Goal: Task Accomplishment & Management: Use online tool/utility

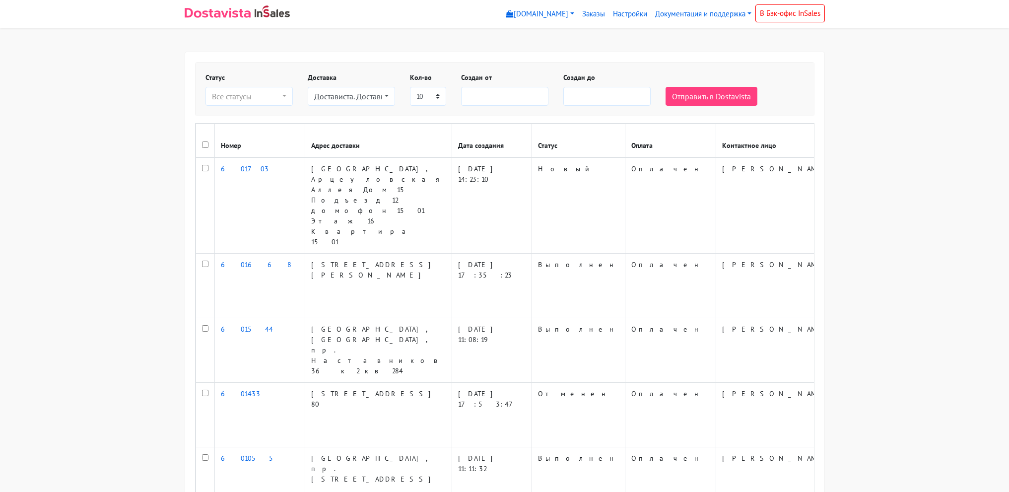
select select
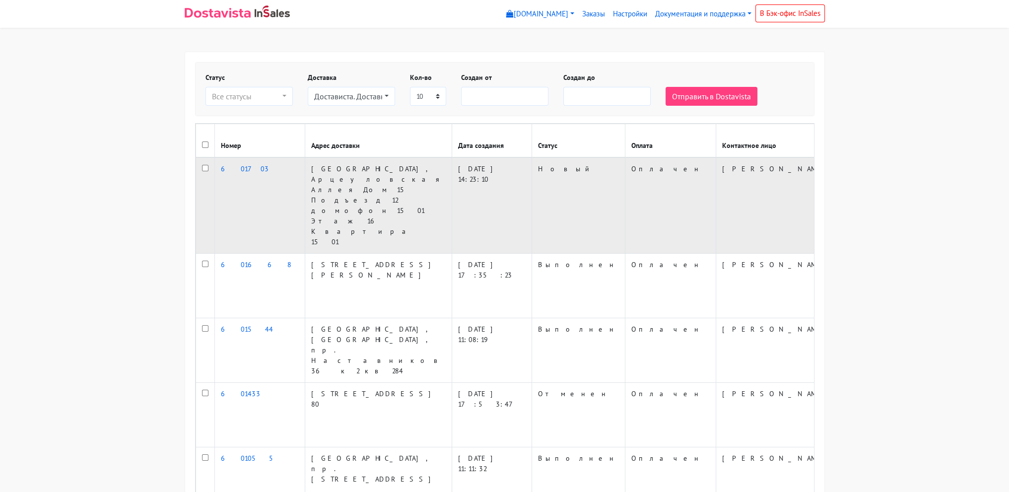
click at [202, 171] on input "checkbox" at bounding box center [205, 168] width 6 height 6
checkbox input "true"
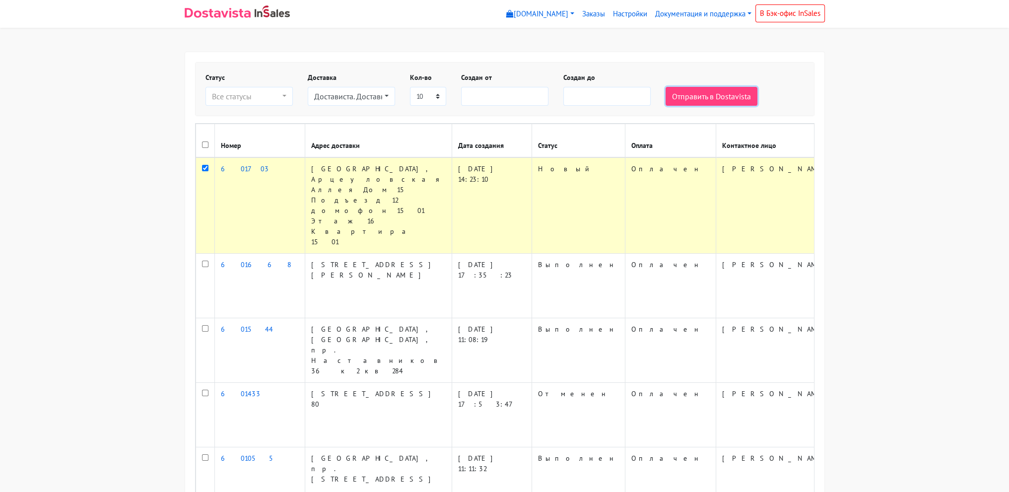
click at [706, 95] on button "Отправить в Dostavista" at bounding box center [711, 96] width 92 height 19
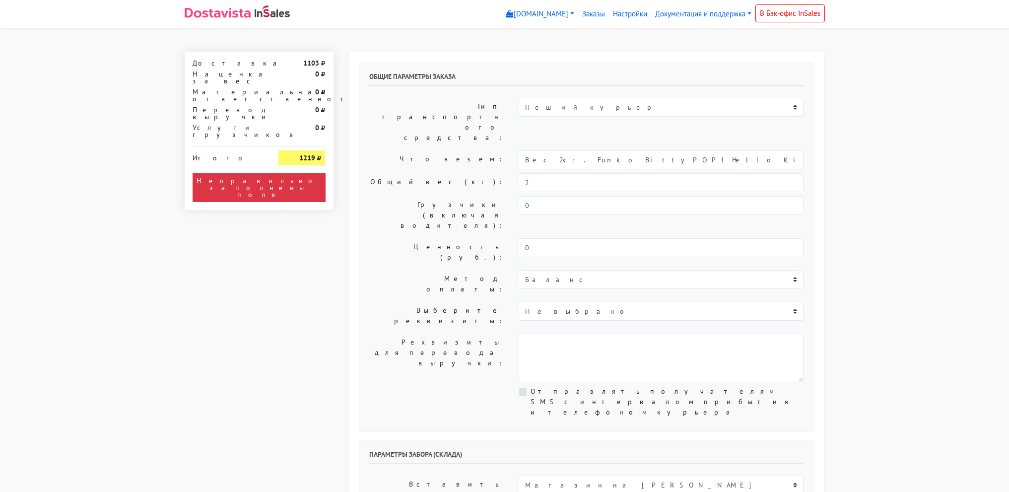
select select "12:00"
drag, startPoint x: 549, startPoint y: 128, endPoint x: 800, endPoint y: 144, distance: 251.6
click at [800, 144] on div "Общие параметры заказа Тип транспортного средства: Пеший курьер Легковой автомо…" at bounding box center [586, 247] width 455 height 369
type input "Вес 2кг."
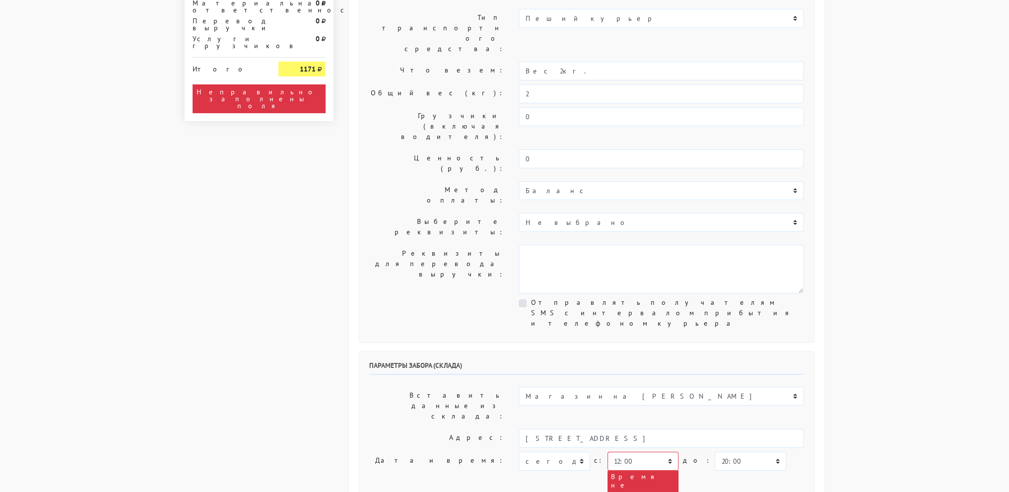
scroll to position [248, 0]
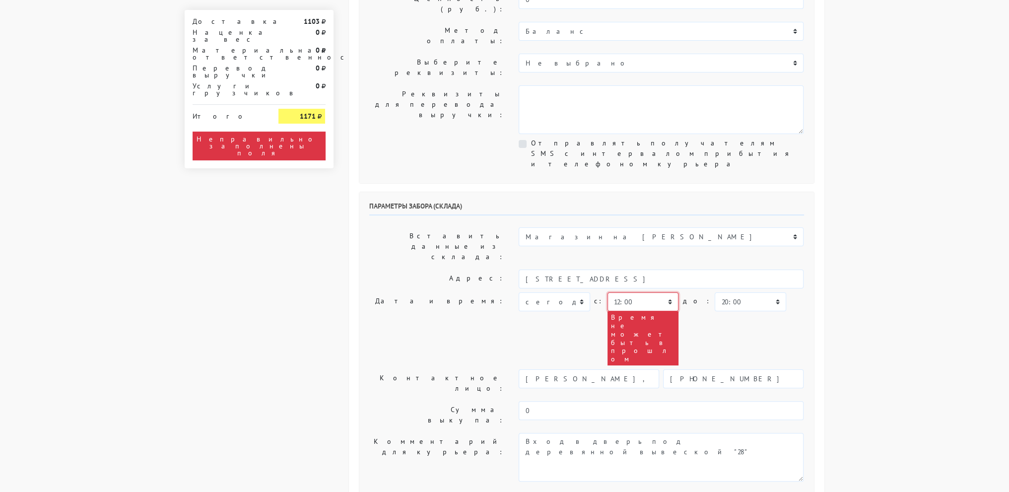
click at [616, 292] on select "00:00 00:30 01:00 01:30 02:00 02:30 03:00 03:30 04:00 04:30 05:00 05:30 06:00 0…" at bounding box center [642, 301] width 71 height 19
select select "16:30"
click at [607, 292] on select "00:00 00:30 01:00 01:30 02:00 02:30 03:00 03:30 04:00 04:30 05:00 05:30 06:00 0…" at bounding box center [642, 301] width 71 height 19
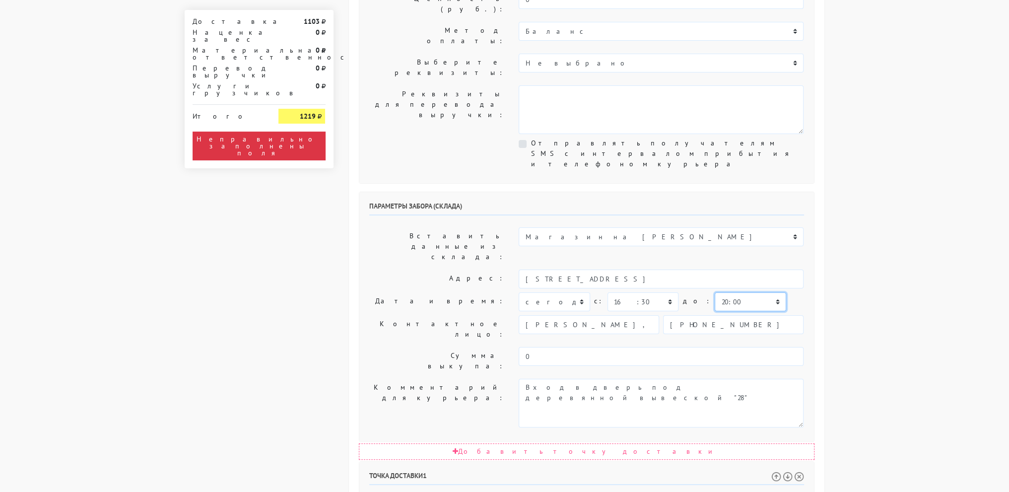
click at [721, 292] on select "00:00 00:30 01:00 01:30 02:00 02:30 03:00 03:30 04:00 04:30 05:00 05:30 06:00 0…" at bounding box center [750, 301] width 71 height 19
select select "17:30"
click at [715, 292] on select "00:00 00:30 01:00 01:30 02:00 02:30 03:00 03:30 04:00 04:30 05:00 05:30 06:00 0…" at bounding box center [750, 301] width 71 height 19
click at [881, 212] on body "myshop-tx960.myinsales.ru myshop-tx960.myinsales.ru Выйти Заказы Настройки 0 0" at bounding box center [504, 359] width 1009 height 1214
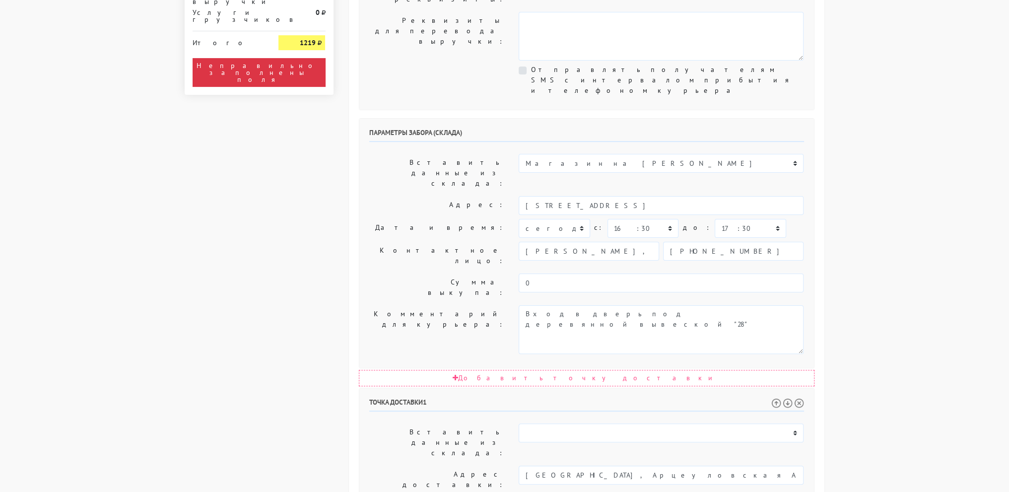
scroll to position [347, 0]
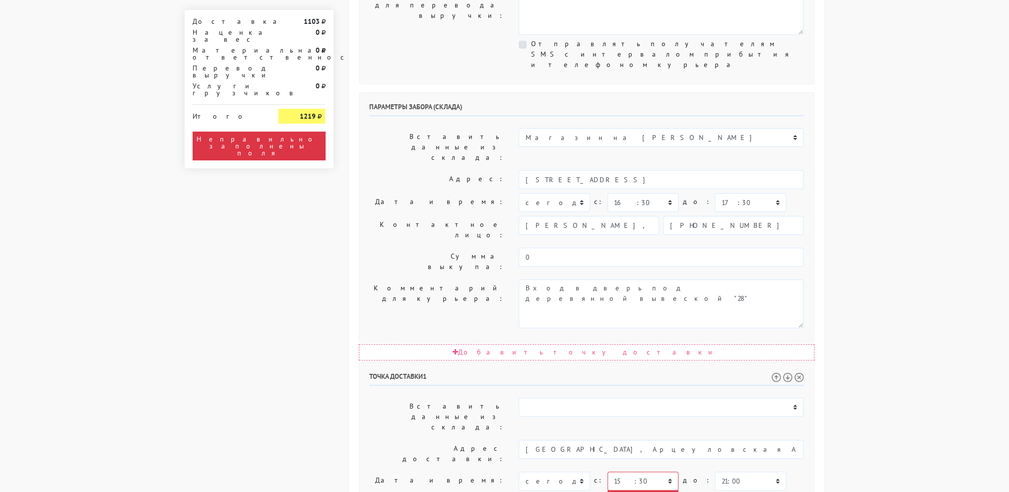
click at [634, 471] on select "00:00 00:30 01:00 01:30 02:00 02:30 03:00 03:30 04:00 04:30 05:00 05:30 06:00 0…" at bounding box center [642, 480] width 71 height 19
select select "17:00"
click at [607, 471] on select "00:00 00:30 01:00 01:30 02:00 02:30 03:00 03:30 04:00 04:30 05:00 05:30 06:00 0…" at bounding box center [642, 480] width 71 height 19
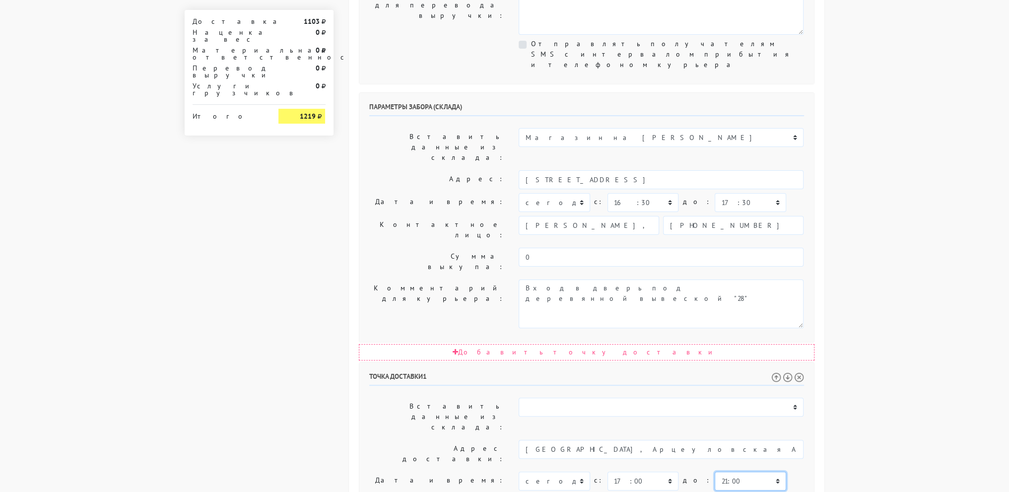
click at [744, 471] on select "00:00 00:30 01:00 01:30 02:00 02:30 03:00 03:30 04:00 04:30 05:00 05:30 06:00 0…" at bounding box center [750, 480] width 71 height 19
click at [715, 471] on select "00:00 00:30 01:00 01:30 02:00 02:30 03:00 03:30 04:00 04:30 05:00 05:30 06:00 0…" at bounding box center [750, 480] width 71 height 19
select select "19:00"
click at [715, 471] on select "00:00 00:30 01:00 01:30 02:00 02:30 03:00 03:30 04:00 04:30 05:00 05:30 06:00 0…" at bounding box center [750, 480] width 71 height 19
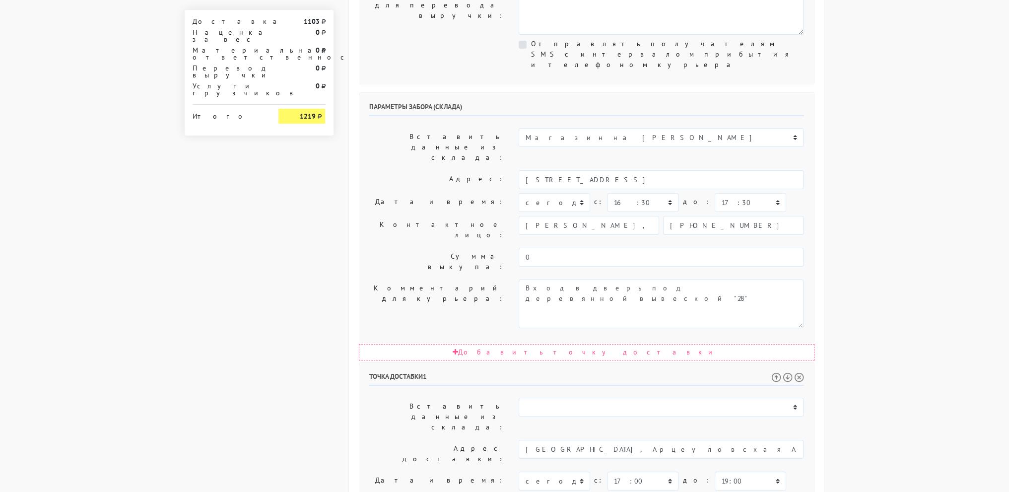
click at [934, 250] on body "myshop-tx960.myinsales.ru myshop-tx960.myinsales.ru Выйти Заказы Настройки 0 0" at bounding box center [504, 208] width 1009 height 1110
drag, startPoint x: 733, startPoint y: 381, endPoint x: 724, endPoint y: 383, distance: 8.7
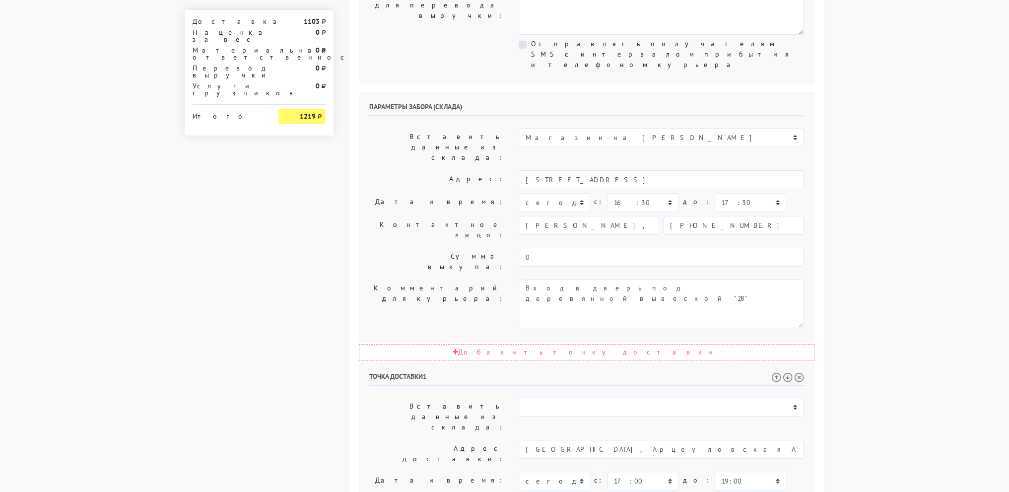
drag, startPoint x: 658, startPoint y: 362, endPoint x: 468, endPoint y: 341, distance: 191.2
type textarea "В Яндекс навигаторе необходимо указывать дом вместе с подъездом,иначе приведет …"
click at [893, 331] on body "myshop-tx960.myinsales.ru myshop-tx960.myinsales.ru Выйти Заказы Настройки 0 0" at bounding box center [504, 208] width 1009 height 1110
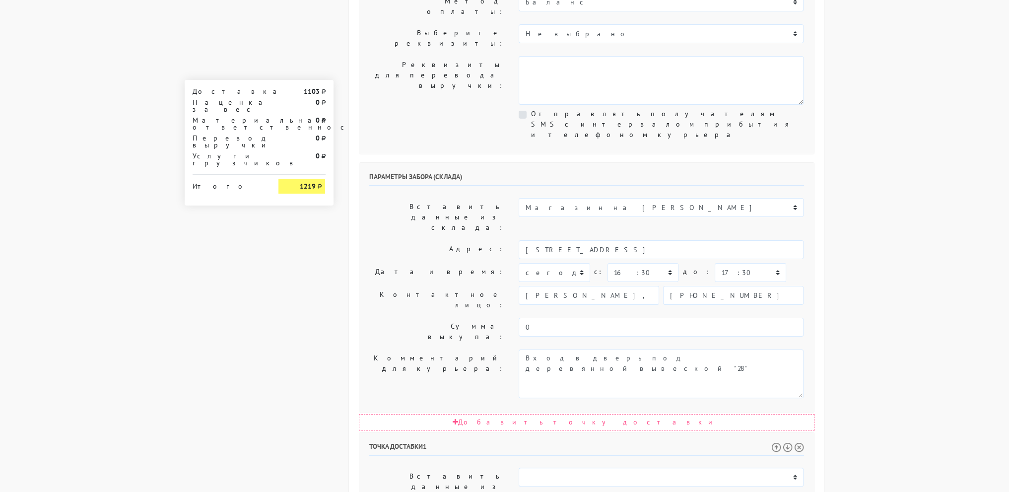
click at [932, 164] on body "myshop-tx960.myinsales.ru myshop-tx960.myinsales.ru Выйти Заказы Настройки 0 0" at bounding box center [504, 278] width 1009 height 1110
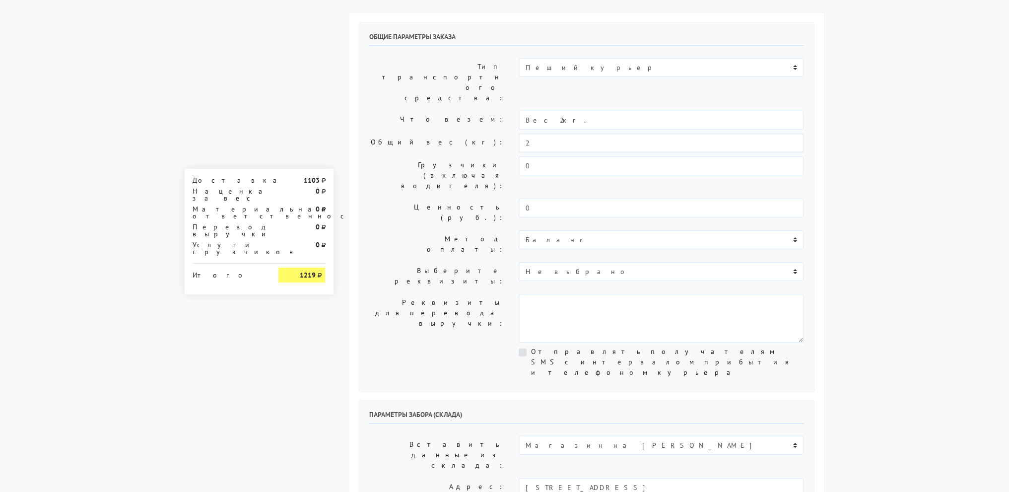
scroll to position [0, 0]
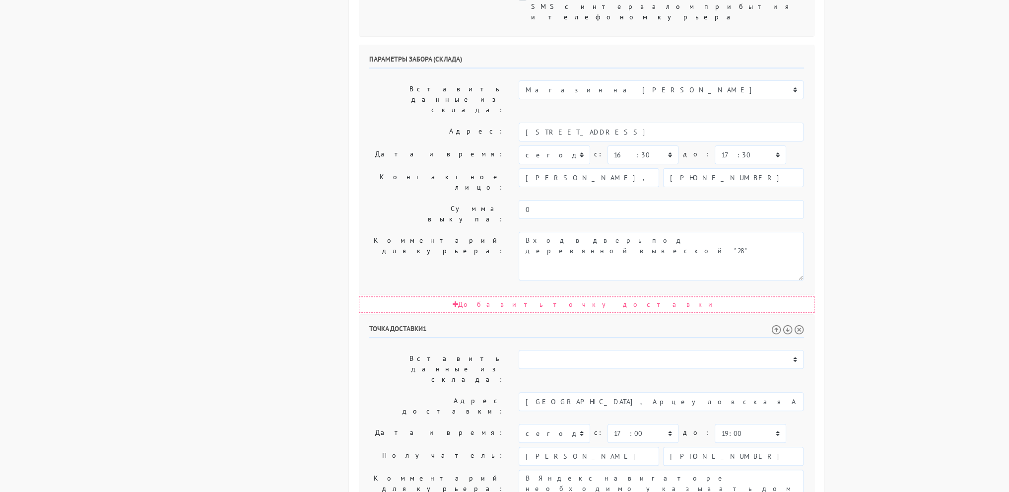
scroll to position [397, 0]
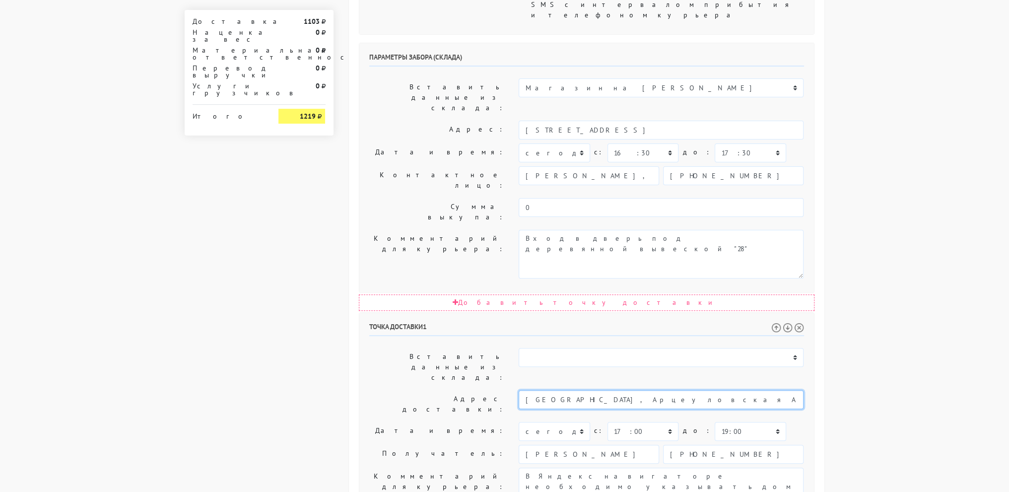
drag, startPoint x: 520, startPoint y: 245, endPoint x: 699, endPoint y: 244, distance: 179.6
click at [699, 390] on input "[GEOGRAPHIC_DATA], Арцеуловская Аллея Дом 15 Подъезд 12 домофон 1501 Этаж 16 Кв…" at bounding box center [661, 399] width 285 height 19
click at [1002, 164] on body "myshop-tx960.myinsales.ru myshop-tx960.myinsales.ru Выйти Заказы Настройки 0 0" at bounding box center [504, 158] width 1009 height 1110
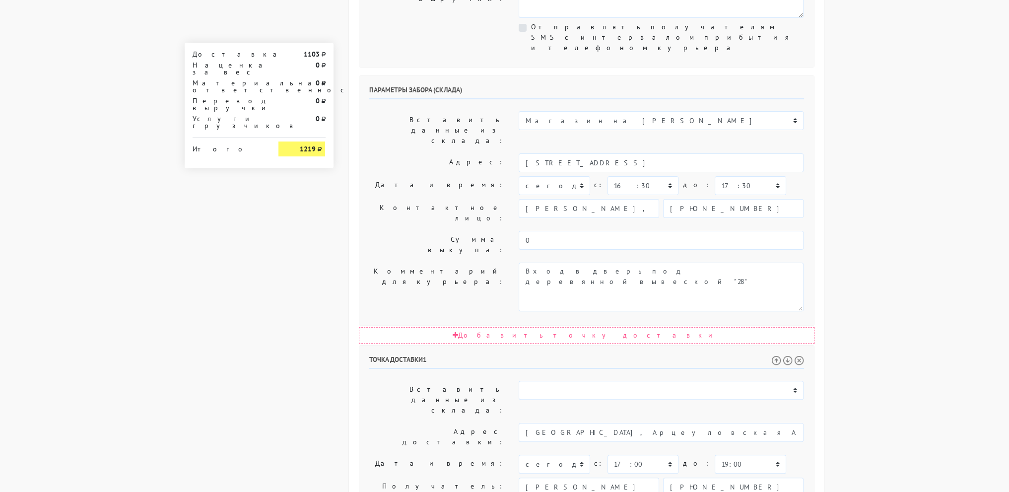
click at [928, 253] on body "myshop-tx960.myinsales.ru myshop-tx960.myinsales.ru Выйти Заказы Настройки 0 0" at bounding box center [504, 191] width 1009 height 1110
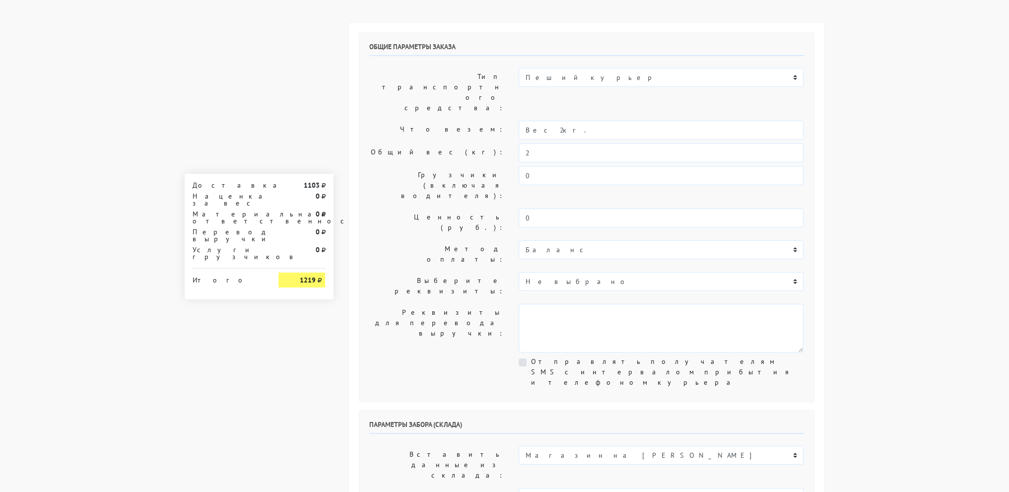
scroll to position [0, 0]
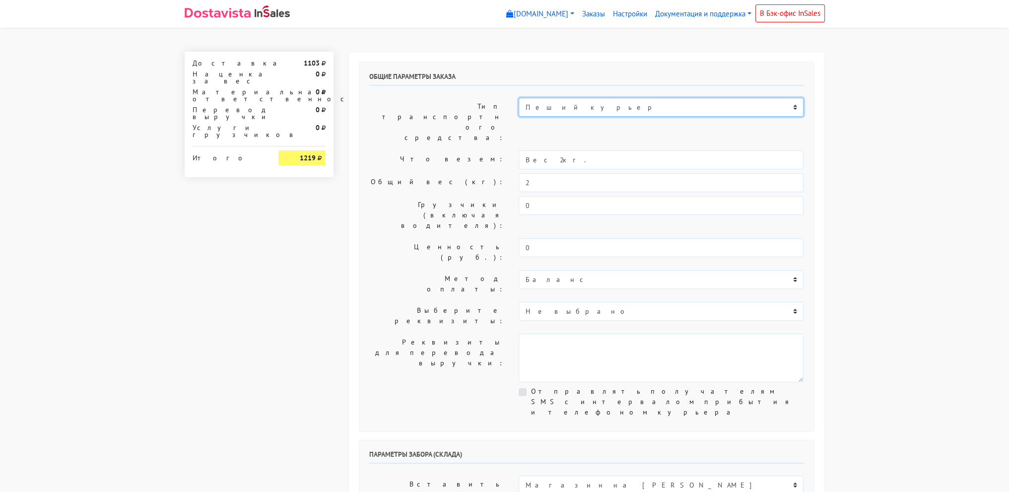
click at [600, 105] on select "Пеший курьер Легковой автомобиль Каблук (до 700 кг) Микроавтобус / портер (до 1…" at bounding box center [661, 107] width 285 height 19
click at [519, 98] on select "Пеший курьер Легковой автомобиль Каблук (до 700 кг) Микроавтобус / портер (до 1…" at bounding box center [661, 107] width 285 height 19
click at [603, 114] on select "Пеший курьер Легковой автомобиль Каблук (до 700 кг) Микроавтобус / портер (до 1…" at bounding box center [661, 107] width 285 height 19
select select "6"
click at [519, 98] on select "Пеший курьер Легковой автомобиль Каблук (до 700 кг) Микроавтобус / портер (до 1…" at bounding box center [661, 107] width 285 height 19
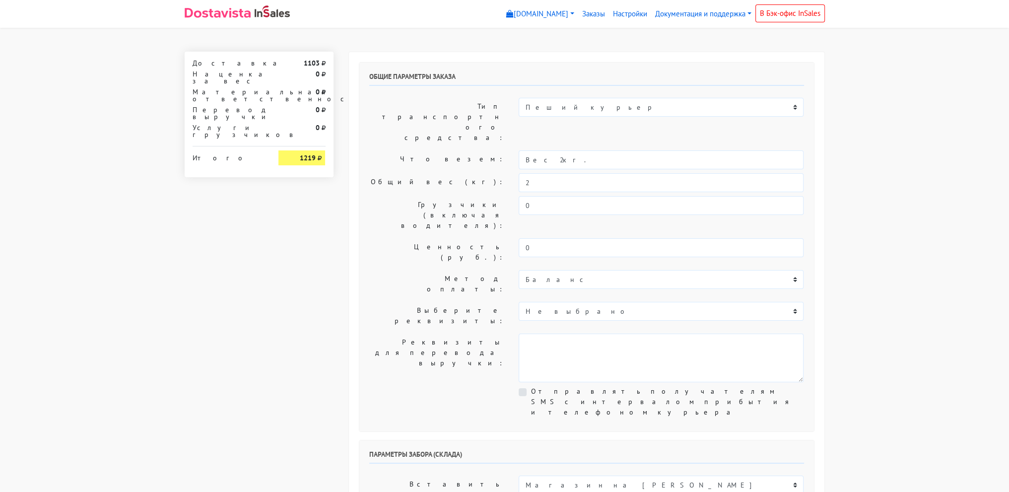
drag, startPoint x: 1001, startPoint y: 189, endPoint x: 989, endPoint y: 189, distance: 11.9
drag, startPoint x: 906, startPoint y: 209, endPoint x: 895, endPoint y: 204, distance: 12.0
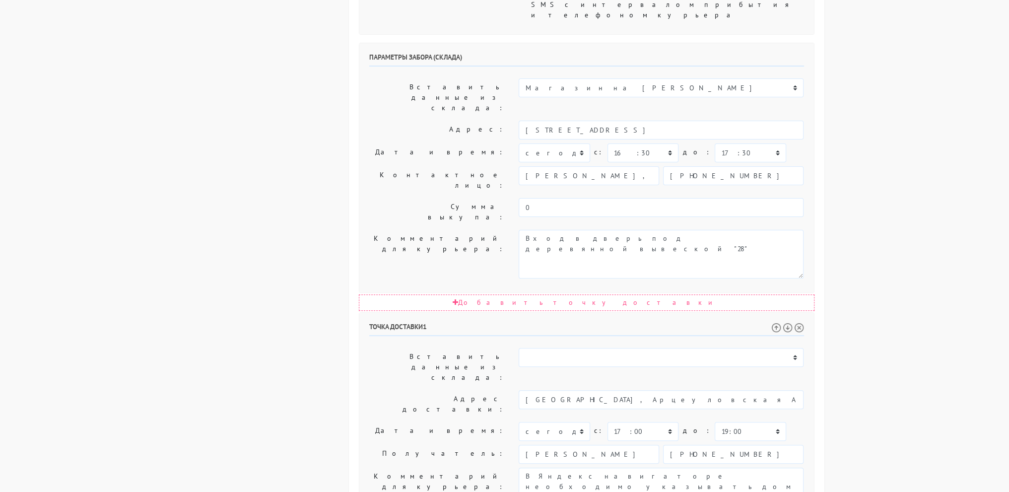
scroll to position [421, 0]
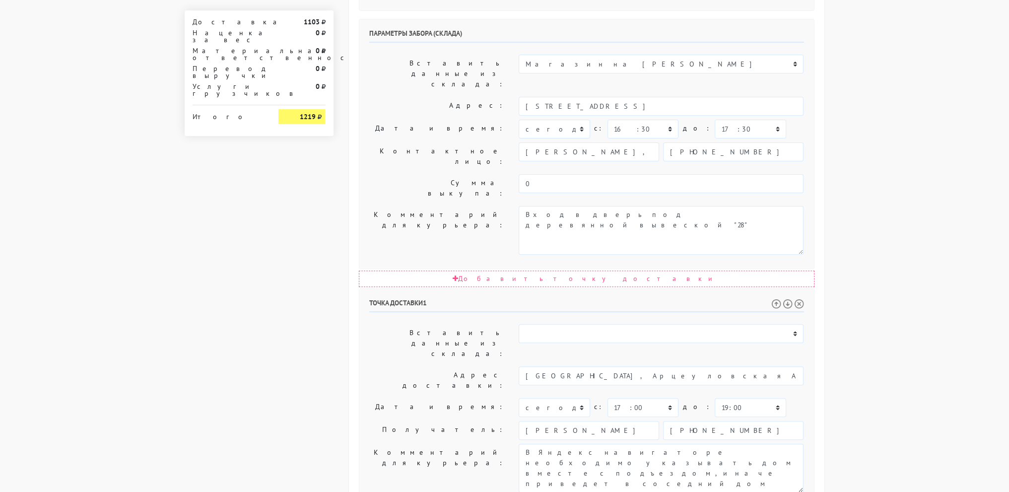
click at [908, 201] on body "myshop-tx960.myinsales.ru myshop-tx960.myinsales.ru Выйти Заказы Настройки 0 0" at bounding box center [504, 134] width 1009 height 1110
click at [907, 200] on body "myshop-tx960.myinsales.ru myshop-tx960.myinsales.ru Выйти Заказы Настройки 0 0" at bounding box center [504, 134] width 1009 height 1110
drag, startPoint x: 576, startPoint y: 220, endPoint x: 583, endPoint y: 222, distance: 7.7
click at [575, 366] on input "[GEOGRAPHIC_DATA], Арцеуловская Аллея Дом 15 Подъезд 12 домофон 1501 Этаж 16 Кв…" at bounding box center [661, 375] width 285 height 19
click at [941, 297] on body "myshop-tx960.myinsales.ru myshop-tx960.myinsales.ru Выйти Заказы Настройки 0 0" at bounding box center [504, 134] width 1009 height 1110
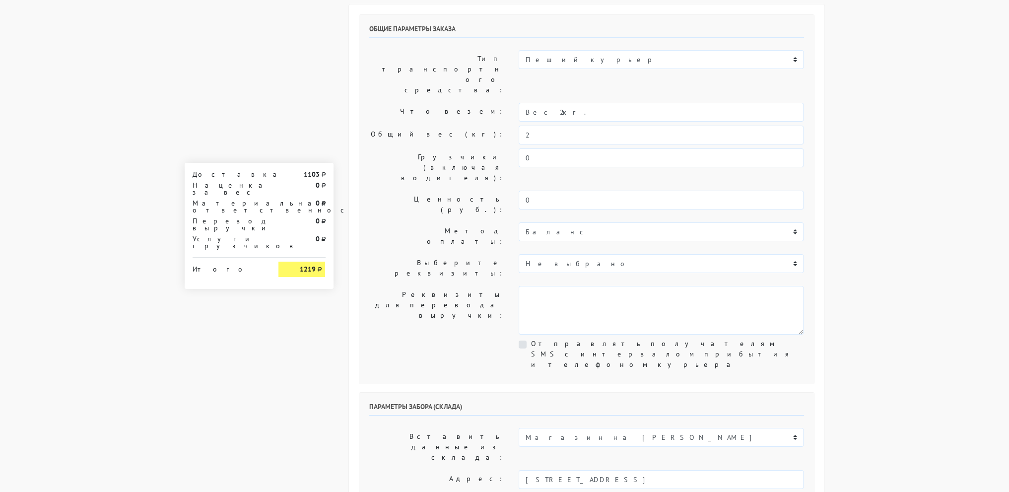
scroll to position [0, 0]
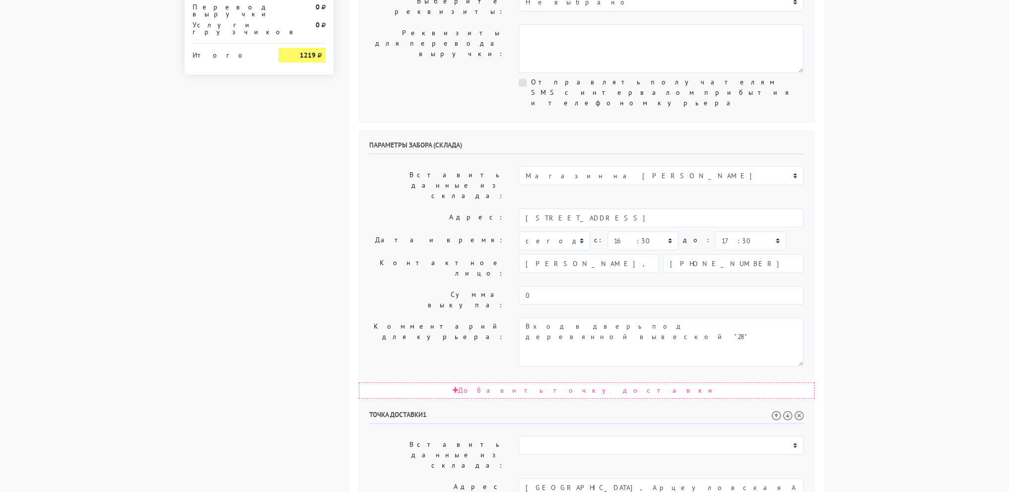
scroll to position [347, 0]
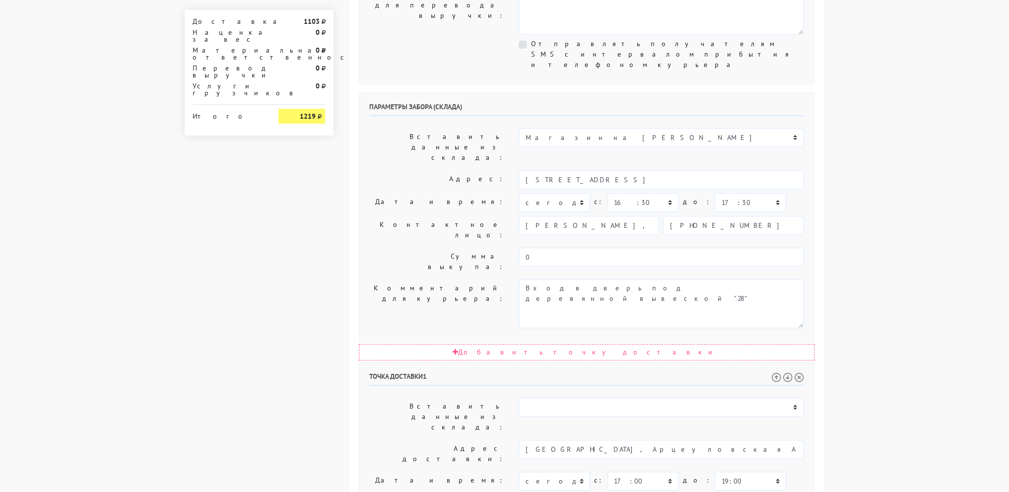
click at [867, 343] on body "myshop-tx960.myinsales.ru myshop-tx960.myinsales.ru Выйти Заказы Настройки 0 0" at bounding box center [504, 208] width 1009 height 1110
click at [971, 302] on body "myshop-tx960.myinsales.ru myshop-tx960.myinsales.ru Выйти Заказы Настройки 0 0" at bounding box center [504, 208] width 1009 height 1110
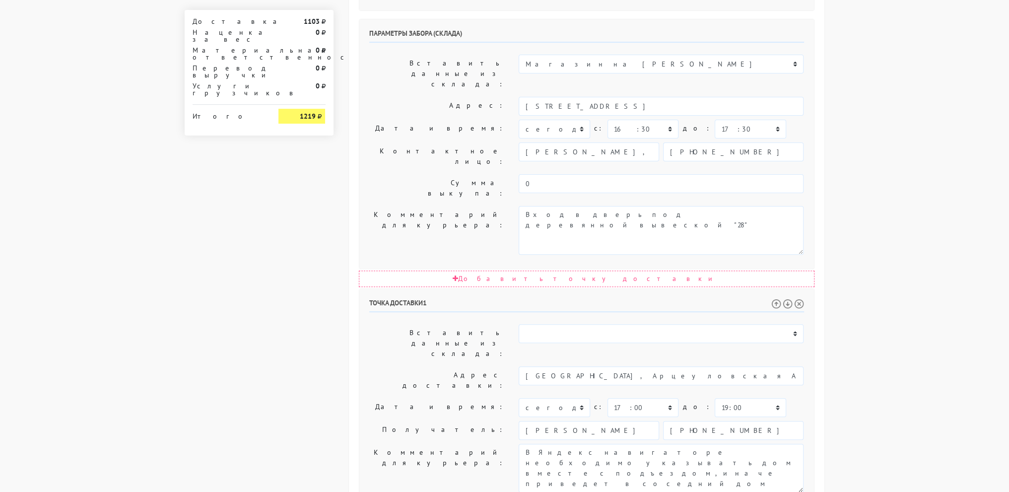
scroll to position [0, 0]
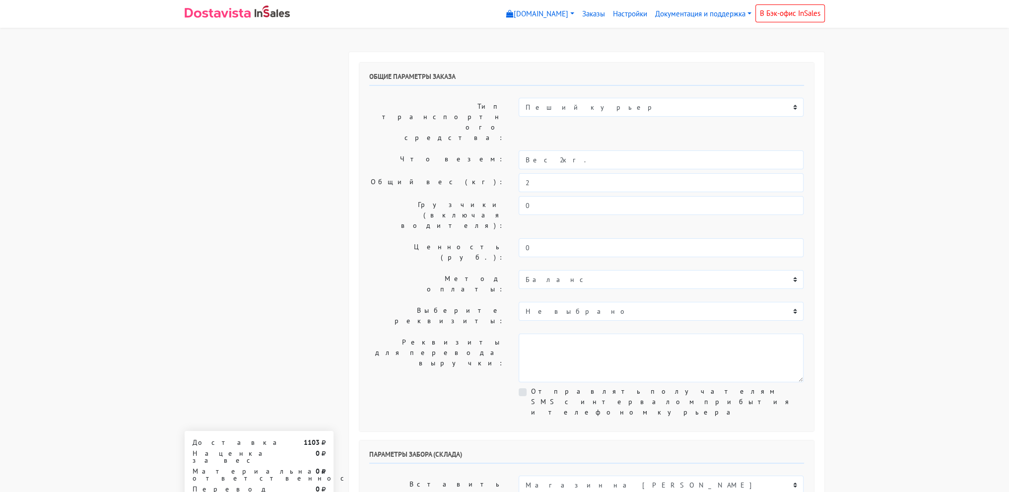
drag, startPoint x: 947, startPoint y: 356, endPoint x: 944, endPoint y: 89, distance: 267.0
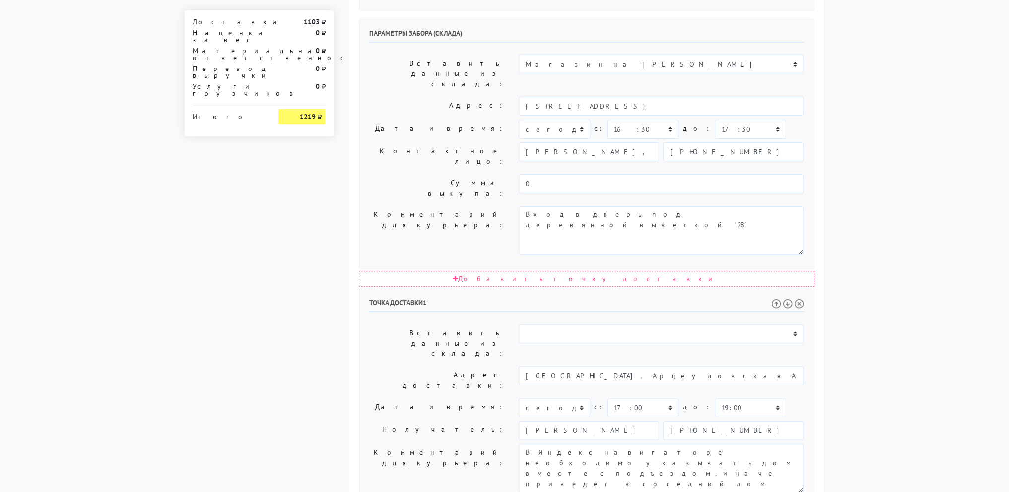
drag, startPoint x: 961, startPoint y: 128, endPoint x: 963, endPoint y: 269, distance: 141.4
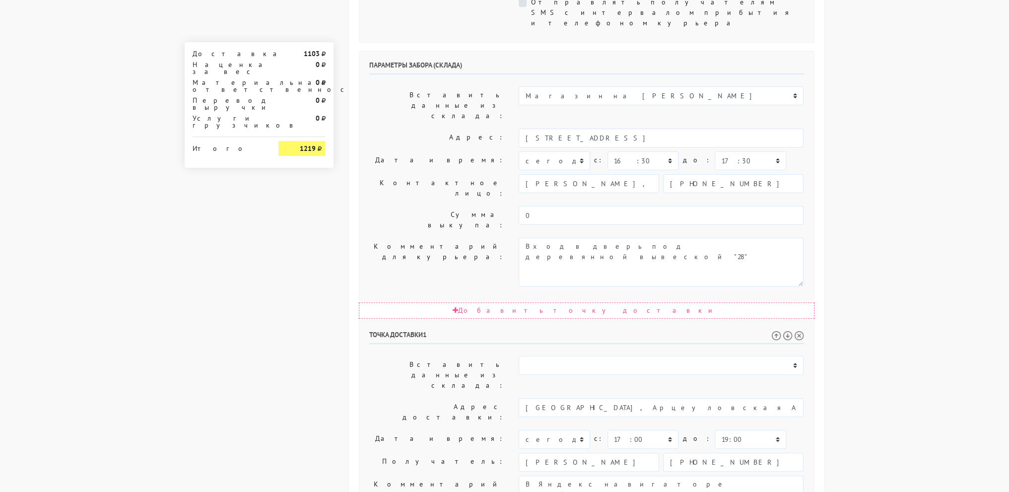
scroll to position [371, 0]
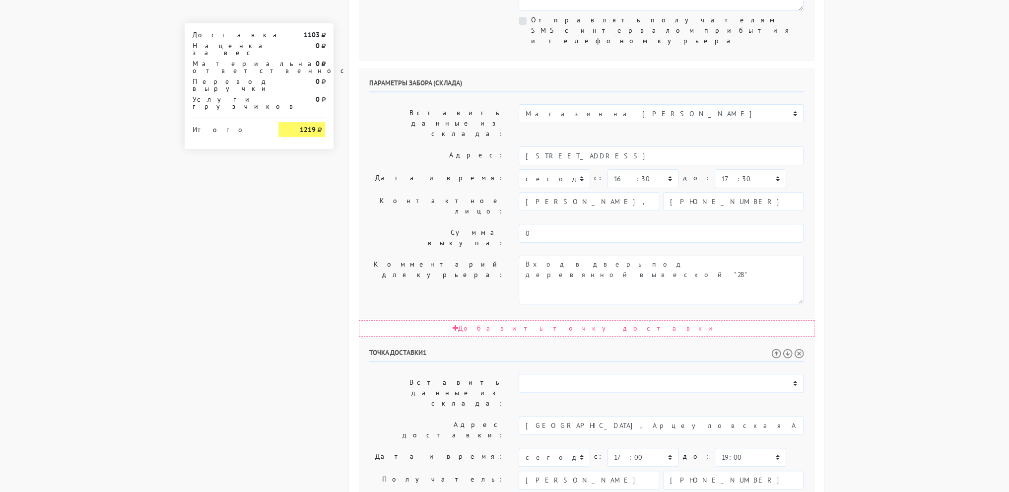
click at [967, 234] on body "myshop-tx960.myinsales.ru myshop-tx960.myinsales.ru Выйти Заказы Настройки 0 0" at bounding box center [504, 184] width 1009 height 1110
click at [933, 210] on body "myshop-tx960.myinsales.ru myshop-tx960.myinsales.ru Выйти Заказы Настройки 0 0" at bounding box center [504, 184] width 1009 height 1110
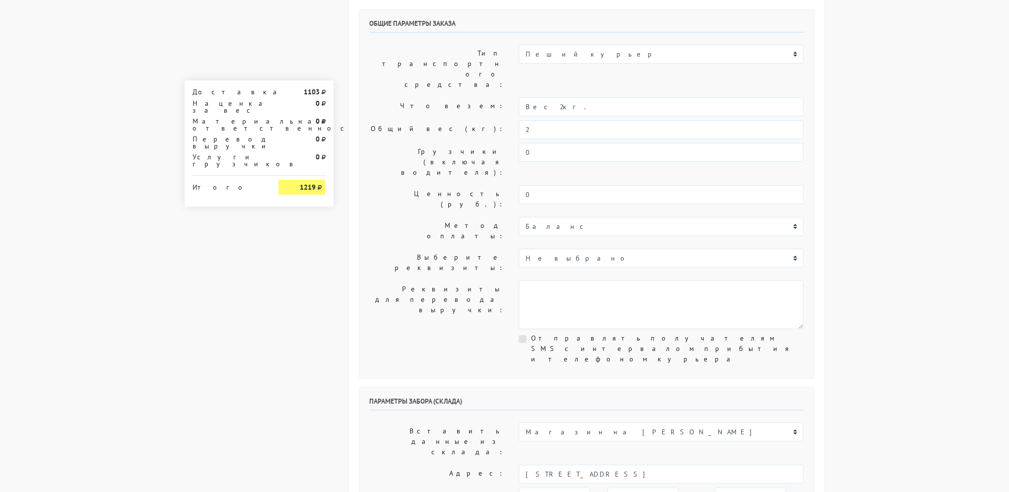
scroll to position [0, 0]
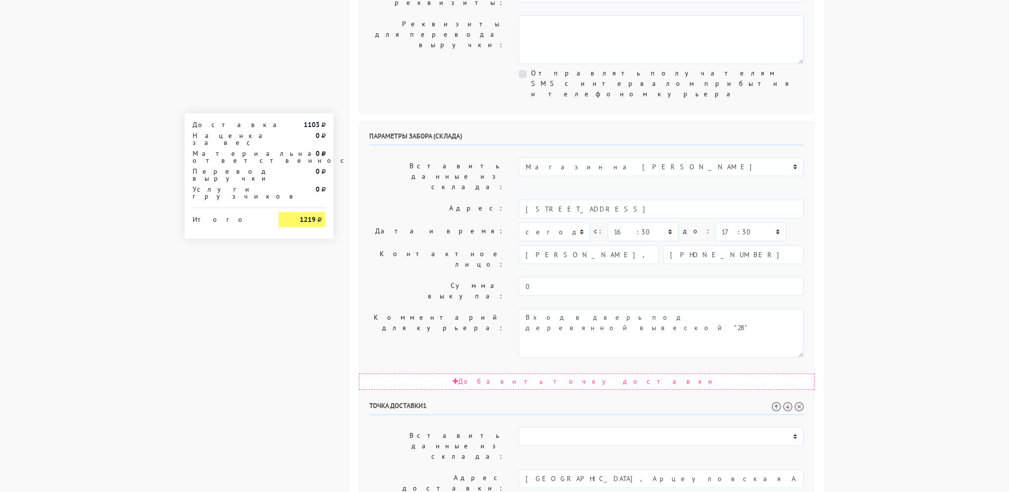
scroll to position [272, 0]
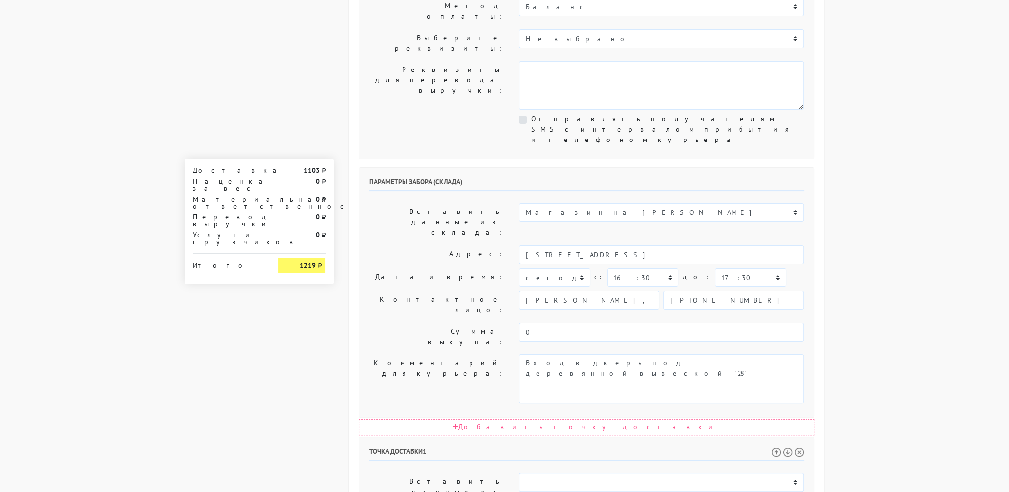
click at [967, 116] on body "myshop-tx960.myinsales.ru myshop-tx960.myinsales.ru Выйти Заказы Настройки 0 0" at bounding box center [504, 283] width 1009 height 1110
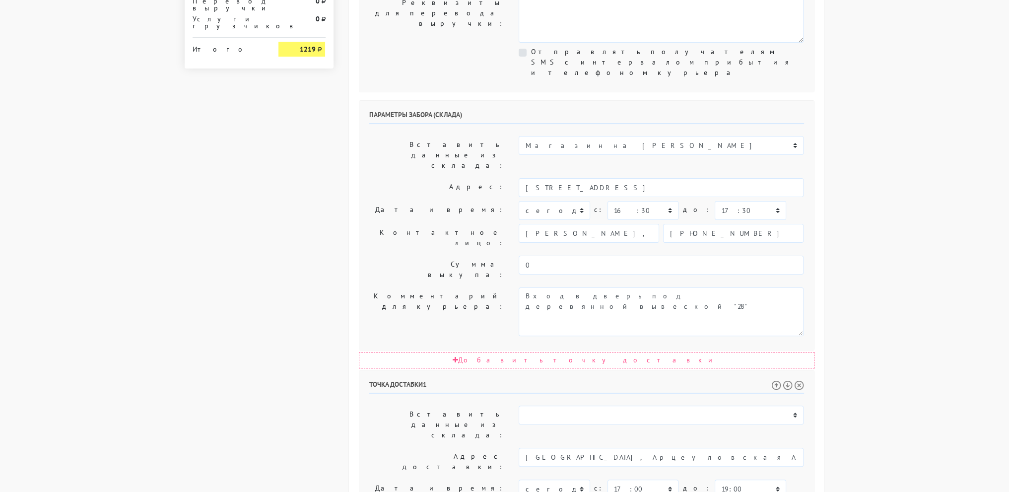
scroll to position [421, 0]
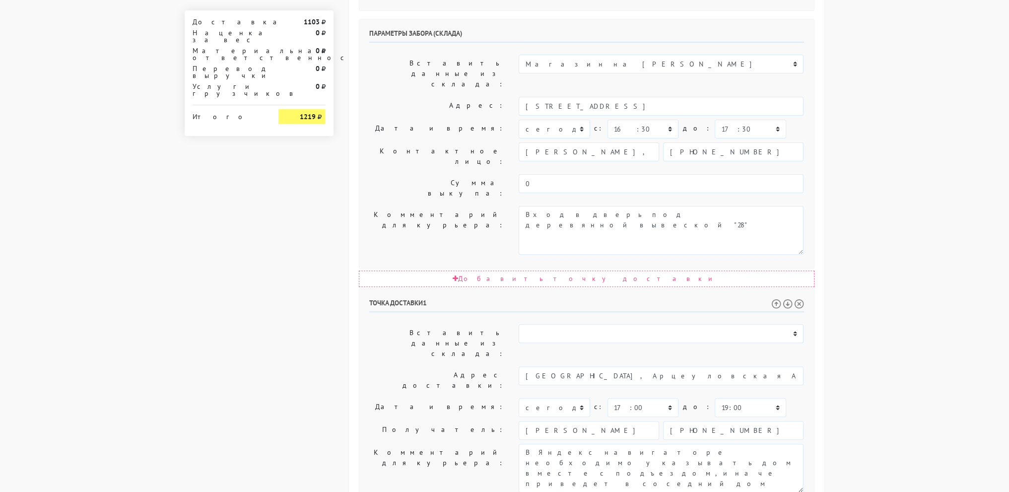
click at [864, 121] on body "myshop-tx960.myinsales.ru myshop-tx960.myinsales.ru Выйти Заказы Настройки 0 0" at bounding box center [504, 134] width 1009 height 1110
click at [858, 64] on body "myshop-tx960.myinsales.ru myshop-tx960.myinsales.ru Выйти Заказы Настройки 0 0" at bounding box center [504, 134] width 1009 height 1110
click at [899, 174] on body "myshop-tx960.myinsales.ru myshop-tx960.myinsales.ru Выйти Заказы Настройки 0 0" at bounding box center [504, 134] width 1009 height 1110
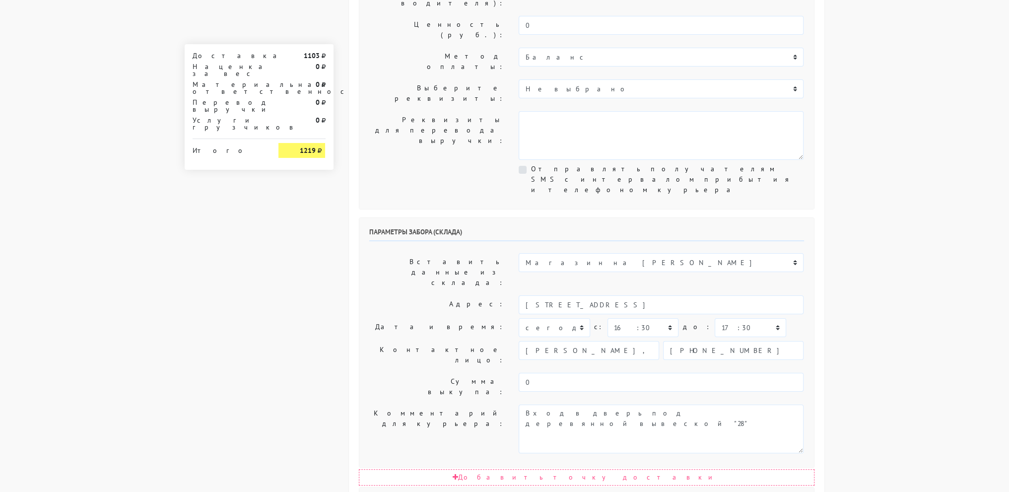
scroll to position [0, 0]
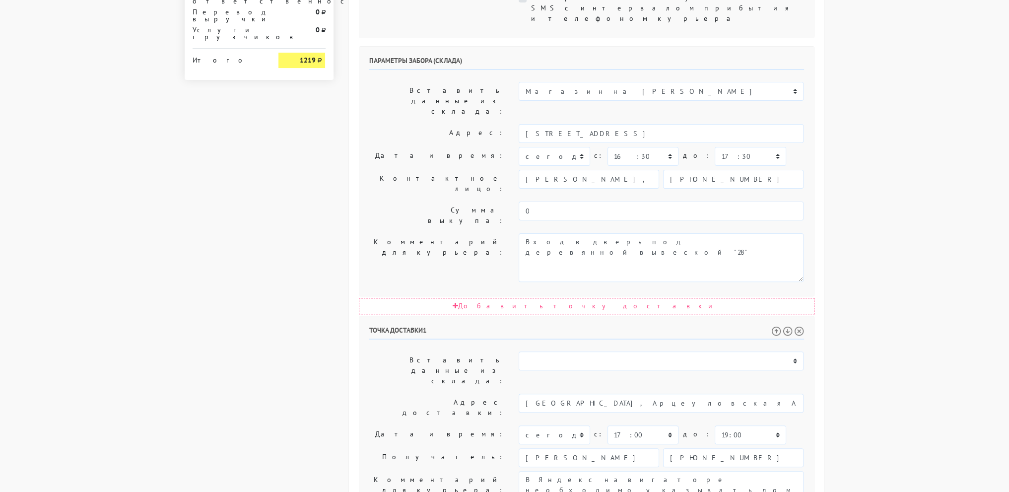
scroll to position [421, 0]
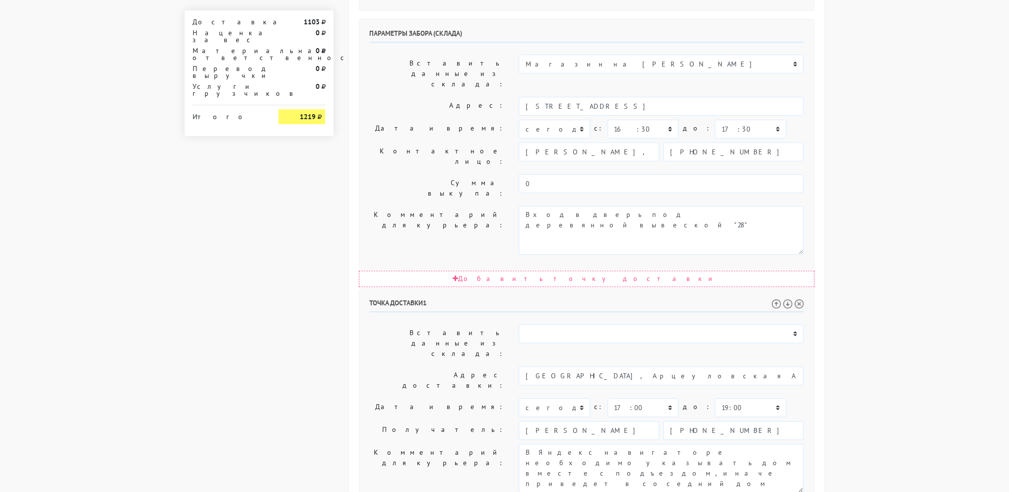
click at [899, 167] on body "myshop-tx960.myinsales.ru myshop-tx960.myinsales.ru Выйти Заказы Настройки 0 0" at bounding box center [504, 134] width 1009 height 1110
drag, startPoint x: 881, startPoint y: 185, endPoint x: 868, endPoint y: 228, distance: 45.2
click at [882, 186] on body "myshop-tx960.myinsales.ru myshop-tx960.myinsales.ru Выйти Заказы Настройки 0 0" at bounding box center [504, 134] width 1009 height 1110
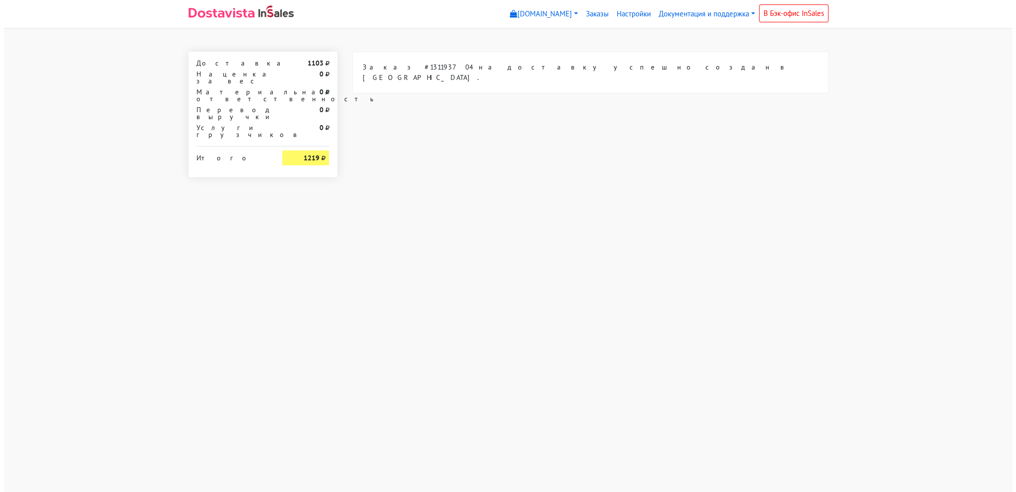
scroll to position [0, 0]
